Goal: Navigation & Orientation: Find specific page/section

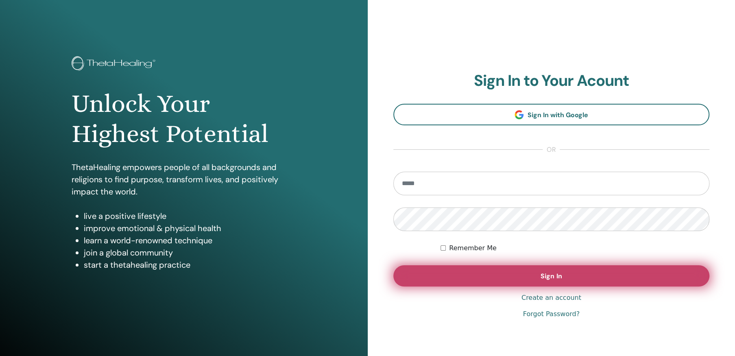
type input "**********"
click at [548, 274] on span "Sign In" at bounding box center [550, 276] width 21 height 9
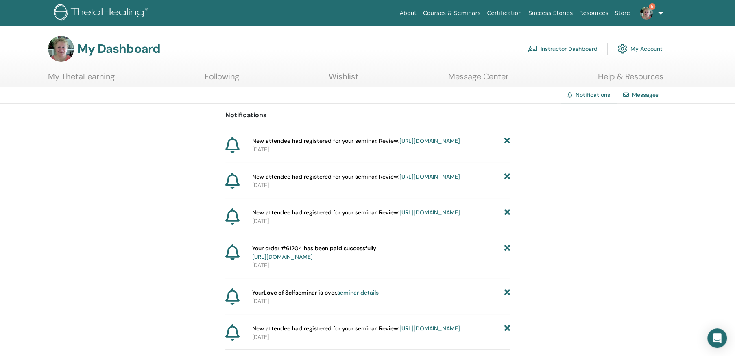
click at [399, 144] on link "https://member.thetahealing.com/instructor/seminar/374155/attendees" at bounding box center [429, 140] width 61 height 7
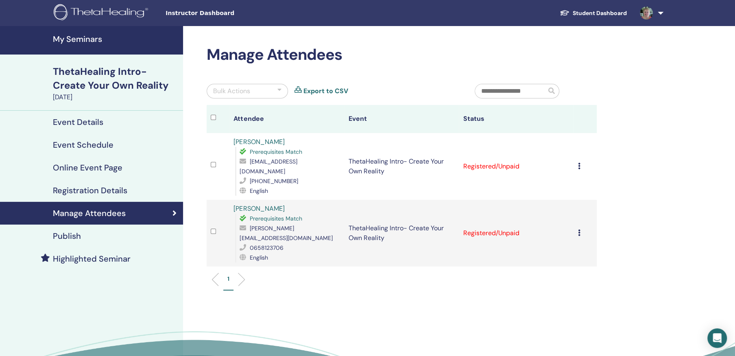
click at [660, 11] on link at bounding box center [649, 13] width 33 height 26
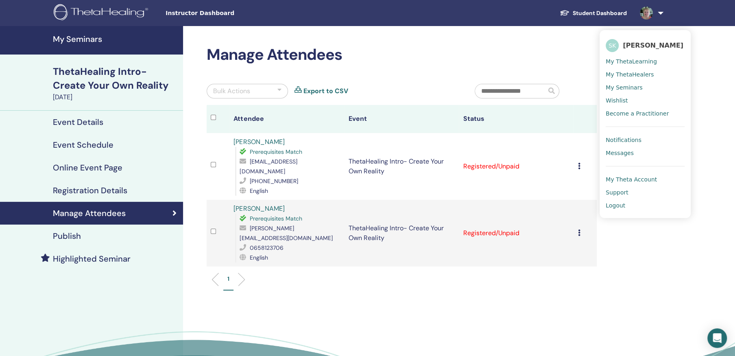
click at [623, 136] on span "Notifications" at bounding box center [623, 139] width 36 height 7
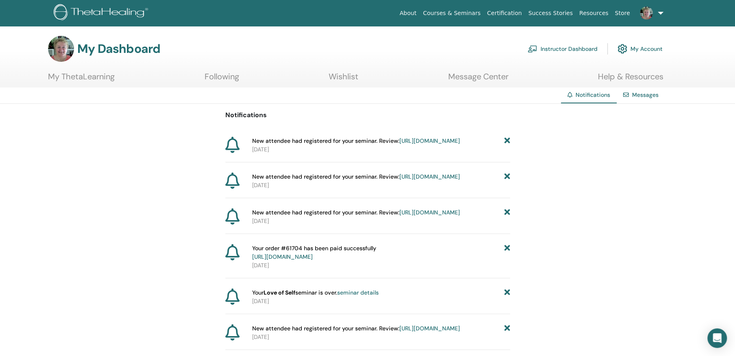
click at [587, 45] on link "Instructor Dashboard" at bounding box center [562, 49] width 70 height 18
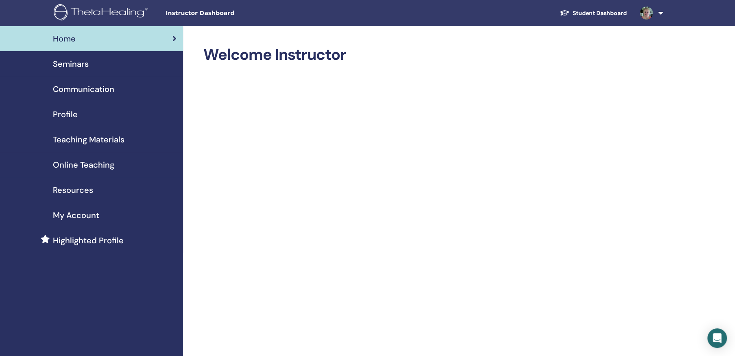
click at [67, 60] on span "Seminars" at bounding box center [71, 64] width 36 height 12
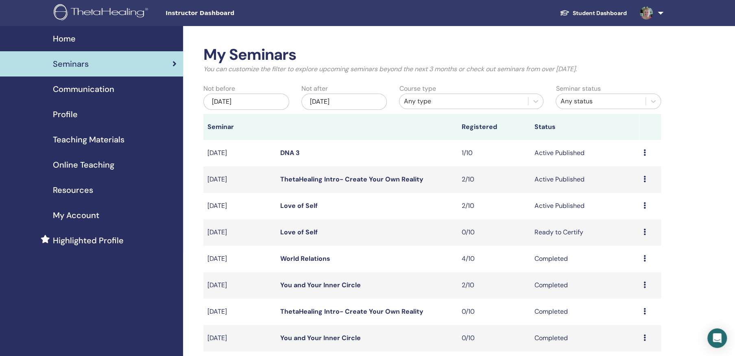
click at [298, 203] on link "Love of Self" at bounding box center [298, 205] width 37 height 9
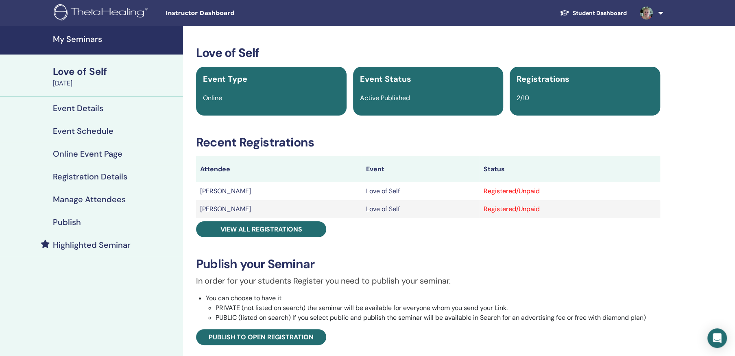
click at [112, 244] on h4 "Highlighted Seminar" at bounding box center [92, 245] width 78 height 10
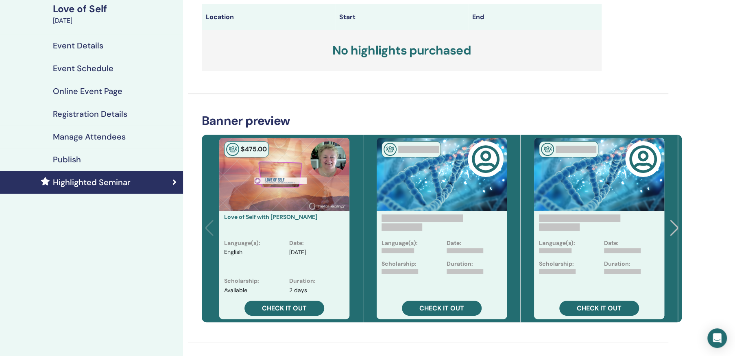
scroll to position [41, 0]
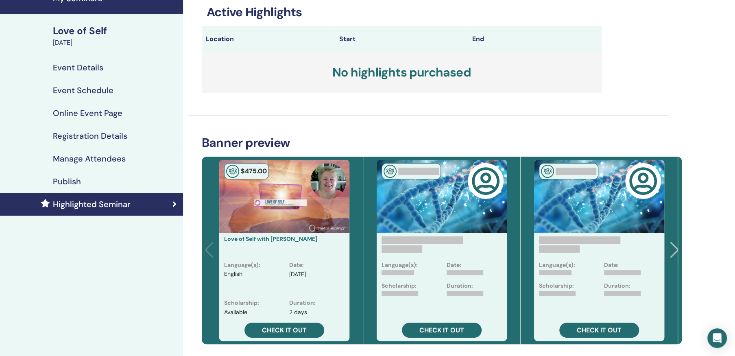
click at [90, 66] on h4 "Event Details" at bounding box center [78, 68] width 50 height 10
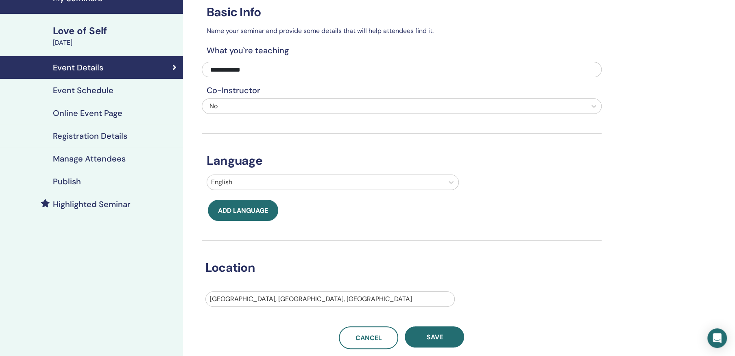
click at [81, 30] on div "Love of Self" at bounding box center [115, 31] width 125 height 14
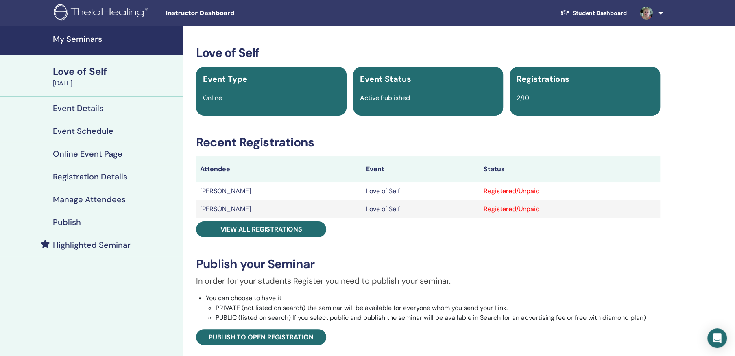
click at [90, 37] on h4 "My Seminars" at bounding box center [115, 39] width 125 height 10
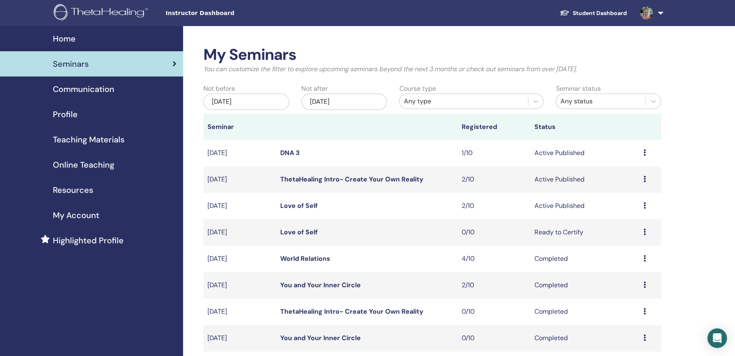
click at [93, 10] on img at bounding box center [102, 13] width 97 height 18
